Goal: Participate in discussion: Engage in conversation with other users on a specific topic

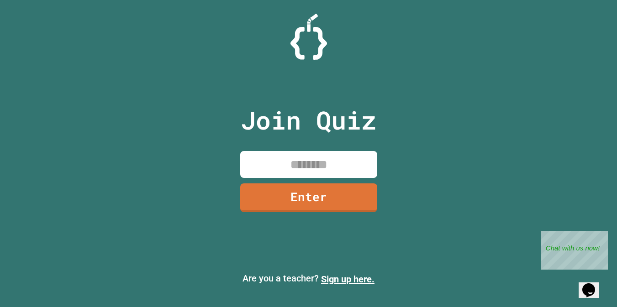
click at [313, 179] on div "Join Quiz Enter" at bounding box center [308, 154] width 154 height 262
click at [313, 167] on input at bounding box center [308, 164] width 137 height 27
type input "********"
click at [324, 198] on link "Enter" at bounding box center [309, 197] width 136 height 30
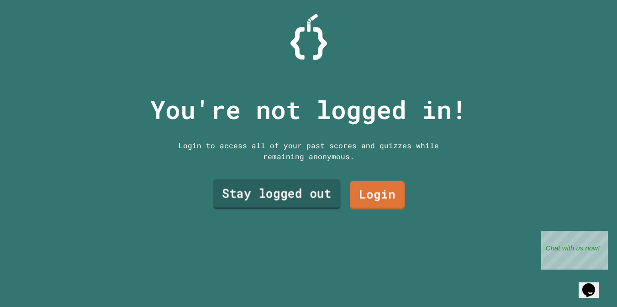
click at [304, 192] on link "Stay logged out" at bounding box center [277, 194] width 128 height 30
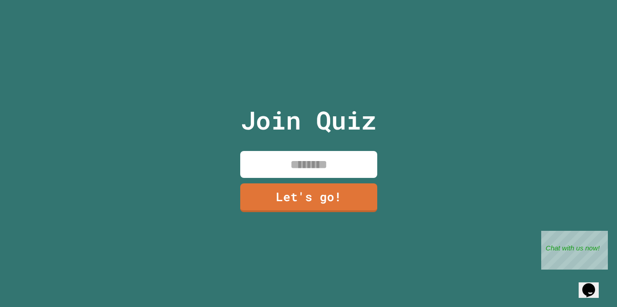
click at [288, 159] on input at bounding box center [308, 164] width 137 height 27
type input "****"
click at [297, 199] on link "Let's go!" at bounding box center [308, 197] width 138 height 30
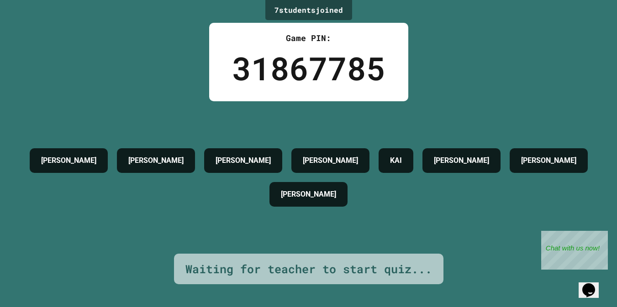
click at [207, 97] on div "7 student s joined Game PIN: 31867785 [PERSON_NAME] [PERSON_NAME] KAI [PERSON_N…" at bounding box center [308, 153] width 617 height 307
click at [605, 235] on div "Close" at bounding box center [600, 236] width 11 height 11
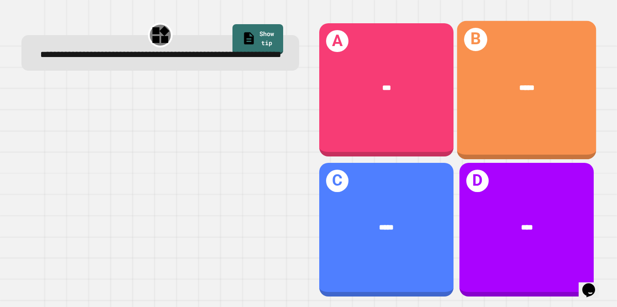
click at [512, 98] on div "*****" at bounding box center [526, 87] width 139 height 42
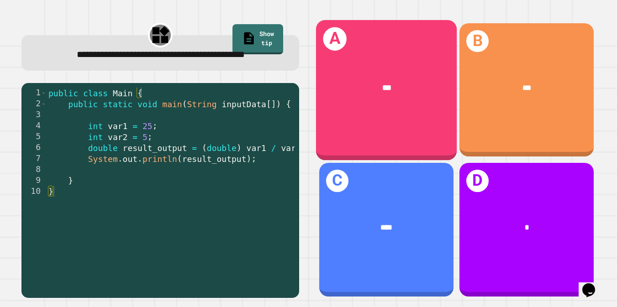
click at [379, 126] on div "A ***" at bounding box center [386, 90] width 141 height 140
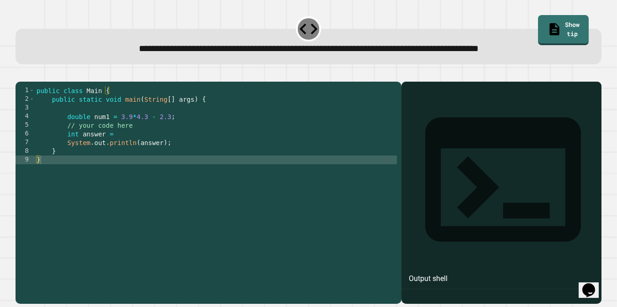
click at [440, 273] on div "Output shell" at bounding box center [427, 278] width 39 height 11
click at [165, 137] on div "public class Main { public static void main ( String [ ] args ) { double num1 =…" at bounding box center [216, 190] width 362 height 208
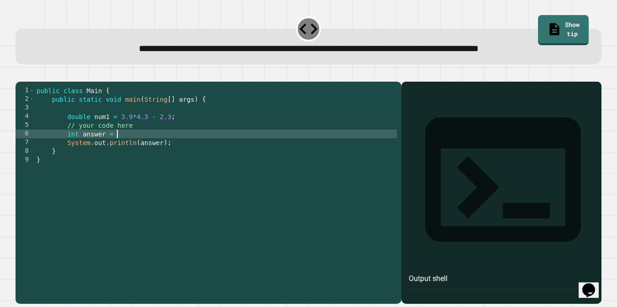
click at [118, 149] on div "public class Main { public static void main ( String [ ] args ) { double num1 =…" at bounding box center [216, 190] width 362 height 208
click at [123, 149] on div "public class Main { public static void main ( String [ ] args ) { double num1 =…" at bounding box center [216, 190] width 362 height 208
click at [120, 149] on div "public class Main { public static void main ( String [ ] args ) { double num1 =…" at bounding box center [216, 190] width 362 height 208
click at [118, 149] on div "public class Main { public static void main ( String [ ] args ) { double num1 =…" at bounding box center [216, 190] width 362 height 208
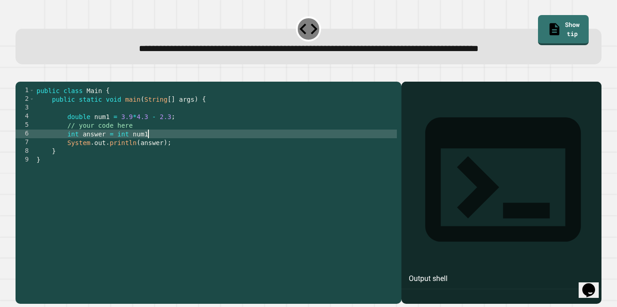
scroll to position [0, 8]
click at [116, 149] on div "public class Main { public static void main ( String [ ] args ) { double num1 =…" at bounding box center [216, 190] width 362 height 208
click at [28, 80] on icon "button" at bounding box center [26, 79] width 5 height 6
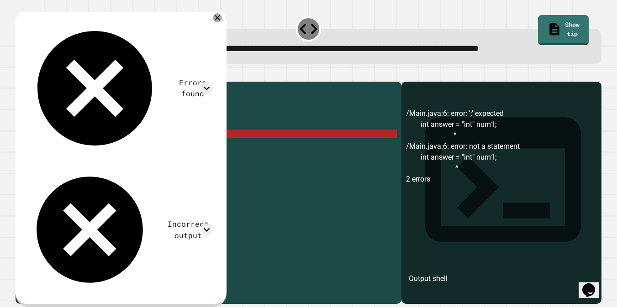
click at [136, 145] on div "public class Main { public static void main ( String [ ] args ) { double num1 =…" at bounding box center [216, 190] width 362 height 208
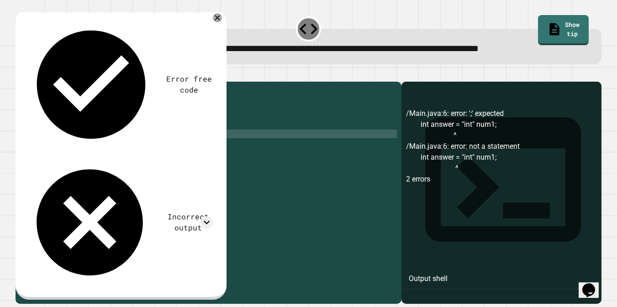
click at [121, 146] on div "public class Main { public static void main ( String [ ] args ) { double num1 =…" at bounding box center [216, 190] width 362 height 208
type textarea "**********"
click at [20, 74] on button "button" at bounding box center [20, 74] width 0 height 0
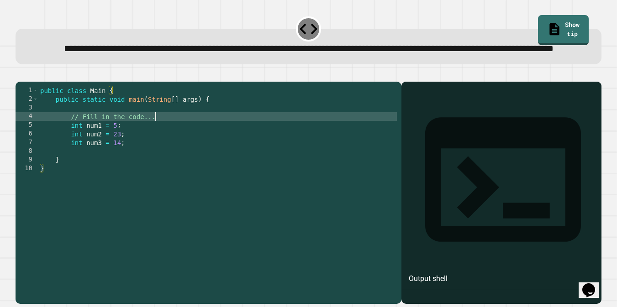
click at [156, 144] on div "public class Main { public static void main ( String [ ] args ) { // Fill in th…" at bounding box center [217, 181] width 359 height 191
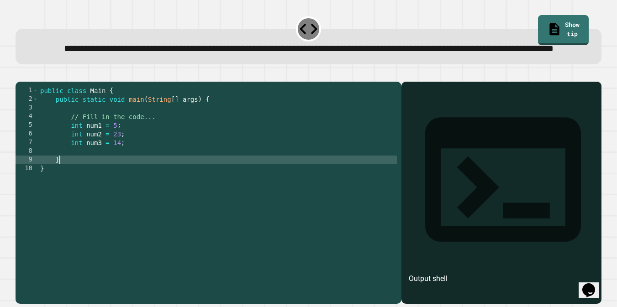
click at [98, 186] on div "public class Main { public static void main ( String [ ] args ) { // Fill in th…" at bounding box center [217, 181] width 359 height 191
click at [98, 182] on div "public class Main { public static void main ( String [ ] args ) { // Fill in th…" at bounding box center [217, 181] width 359 height 191
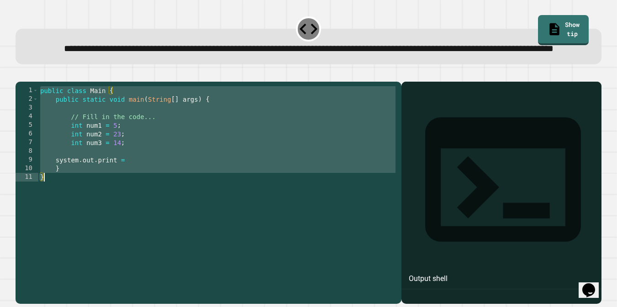
drag, startPoint x: 39, startPoint y: 119, endPoint x: 89, endPoint y: 209, distance: 102.4
click at [89, 209] on div "public class Main { public static void main ( String [ ] args ) { // Fill in th…" at bounding box center [217, 181] width 359 height 191
drag, startPoint x: 40, startPoint y: 121, endPoint x: 91, endPoint y: 221, distance: 112.3
click at [91, 221] on div "public class Main { public static void main ( String [ ] args ) { // Fill in th…" at bounding box center [217, 181] width 359 height 191
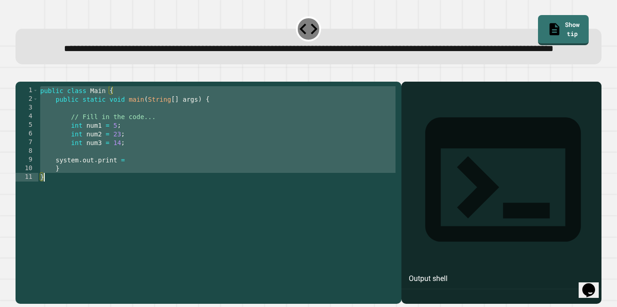
paste textarea "Cursor at row 14"
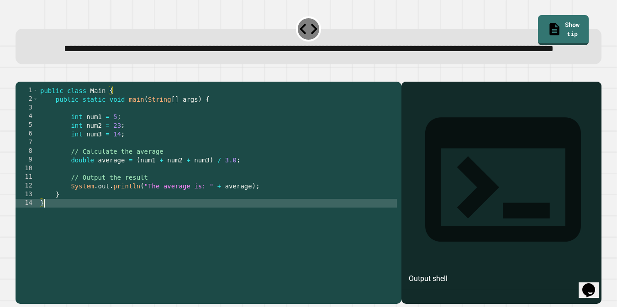
click at [20, 74] on button "button" at bounding box center [20, 74] width 0 height 0
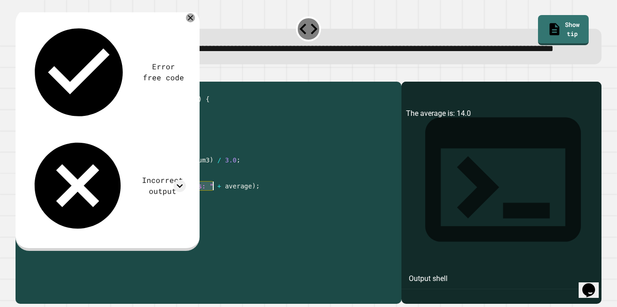
drag, startPoint x: 146, startPoint y: 215, endPoint x: 211, endPoint y: 217, distance: 65.3
click at [211, 217] on div "public class Main { public static void main ( String [ ] args ) { int num1 = 5 …" at bounding box center [217, 181] width 359 height 191
type textarea "**********"
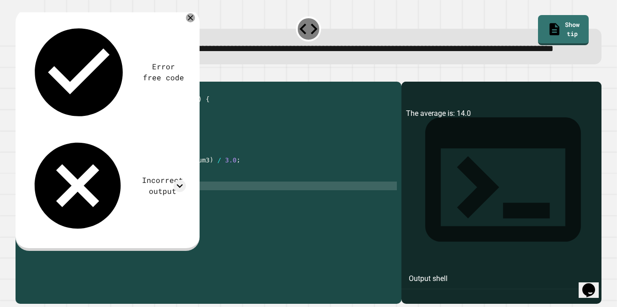
click at [204, 216] on div "public class Main { public static void main ( String [ ] args ) { int num1 = 5 …" at bounding box center [217, 181] width 359 height 191
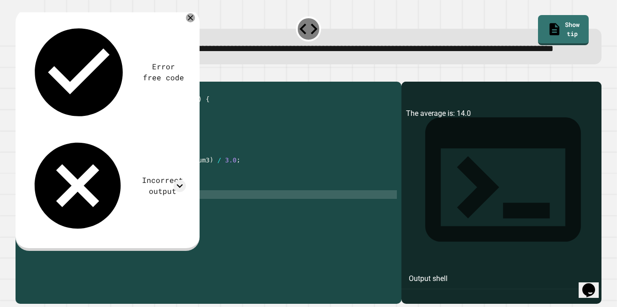
scroll to position [0, 0]
click at [33, 82] on div at bounding box center [309, 76] width 586 height 11
click at [20, 74] on button "button" at bounding box center [20, 74] width 0 height 0
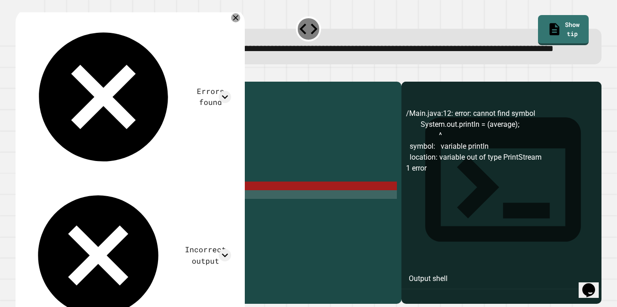
click at [197, 214] on div "public class Main { public static void main ( String [ ] args ) { int num1 = 5 …" at bounding box center [217, 181] width 359 height 191
click at [99, 216] on div "public class Main { public static void main ( String [ ] args ) { int num1 = 5 …" at bounding box center [217, 181] width 359 height 191
drag, startPoint x: 69, startPoint y: 205, endPoint x: 159, endPoint y: 205, distance: 89.9
click at [159, 205] on div "public class Main { public static void main ( String [ ] args ) { int num1 = 5 …" at bounding box center [217, 181] width 359 height 191
type textarea "**********"
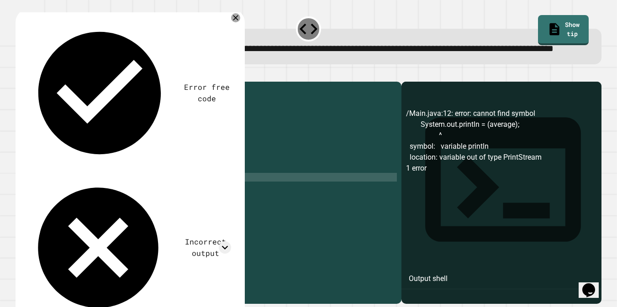
click at [152, 216] on div "public class Main { public static void main ( String [ ] args ) { int num1 = 5 …" at bounding box center [217, 181] width 359 height 191
click at [148, 216] on div "public class Main { public static void main ( String [ ] args ) { int num1 = 5 …" at bounding box center [217, 181] width 359 height 191
type textarea "**********"
click at [20, 74] on icon "button" at bounding box center [20, 74] width 0 height 0
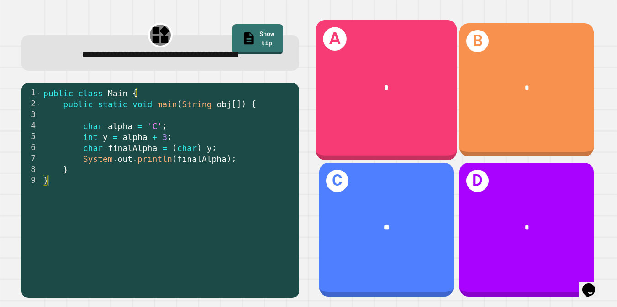
click at [414, 121] on div "A *" at bounding box center [386, 90] width 141 height 140
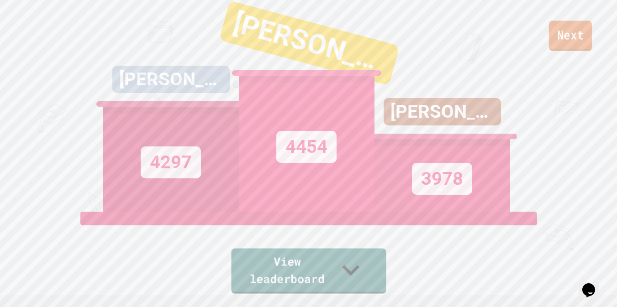
click at [565, 34] on link "Next" at bounding box center [570, 36] width 43 height 30
